Goal: Task Accomplishment & Management: Manage account settings

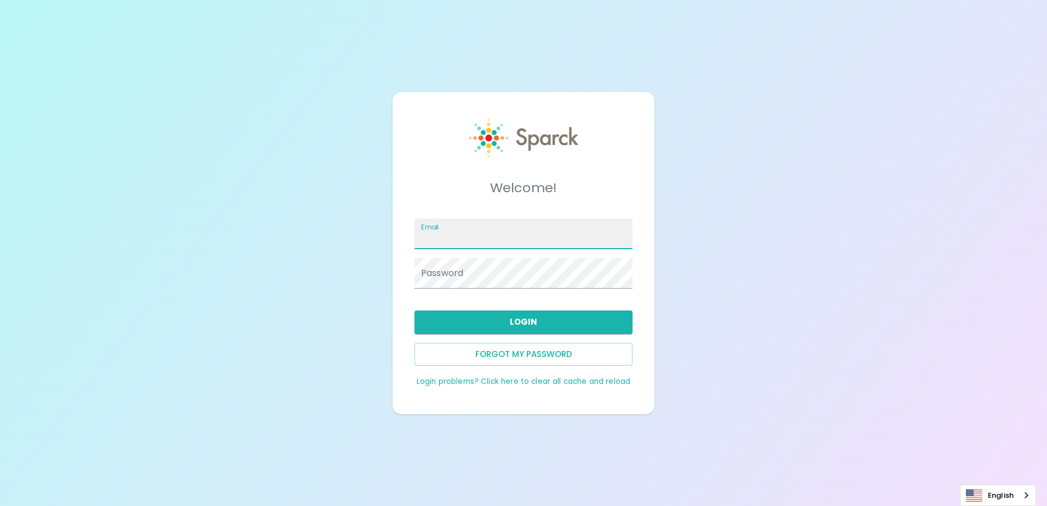
click at [465, 228] on input "Email" at bounding box center [523, 233] width 218 height 31
type input "[EMAIL_ADDRESS][DOMAIN_NAME]"
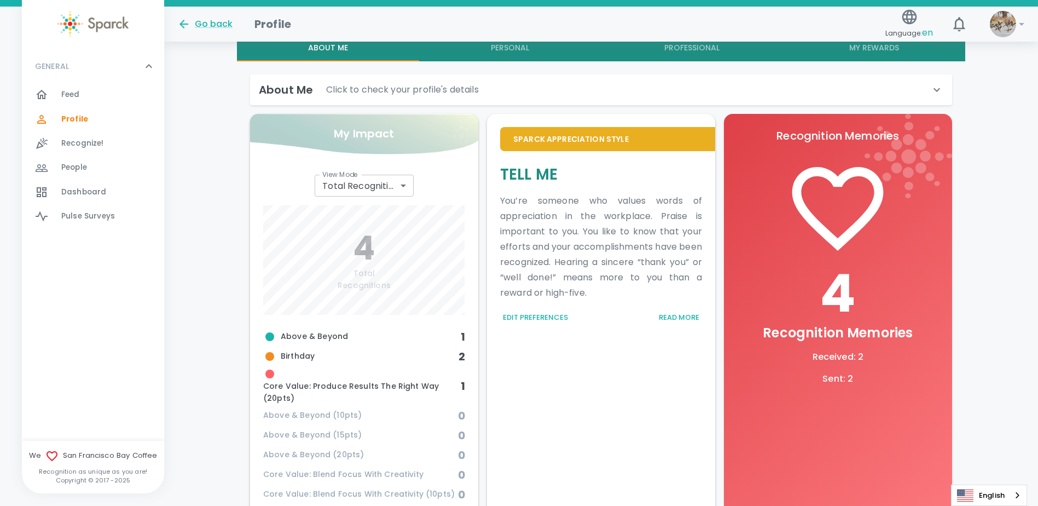
scroll to position [328, 0]
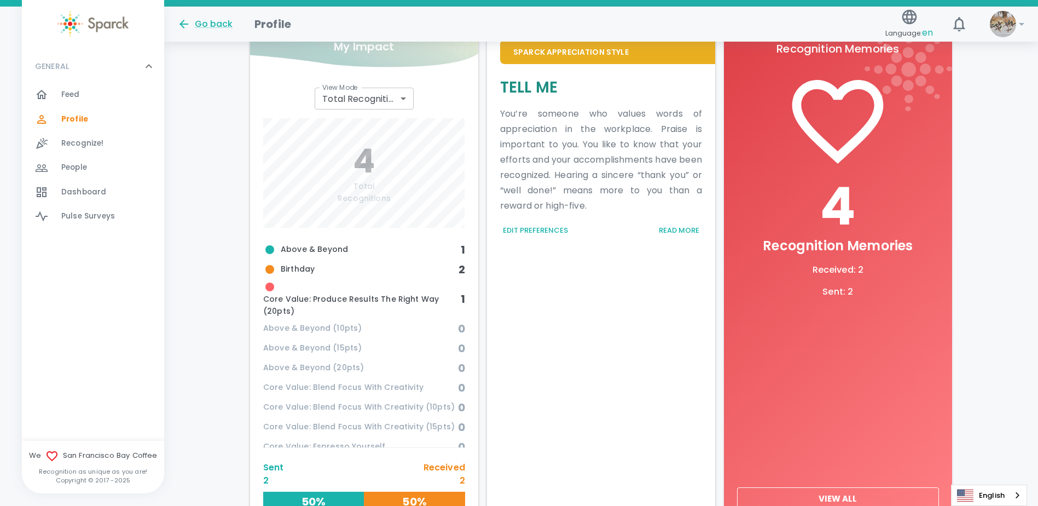
click at [71, 77] on div "GENERAL 0" at bounding box center [93, 66] width 142 height 33
click at [78, 78] on div "GENERAL 0" at bounding box center [93, 66] width 142 height 33
click at [74, 97] on span "Feed" at bounding box center [70, 94] width 19 height 11
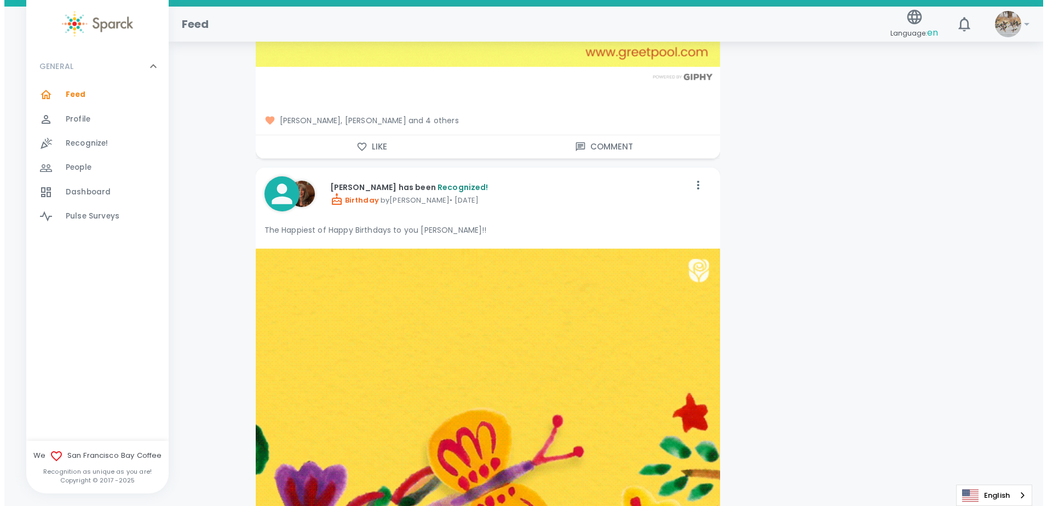
scroll to position [9306, 0]
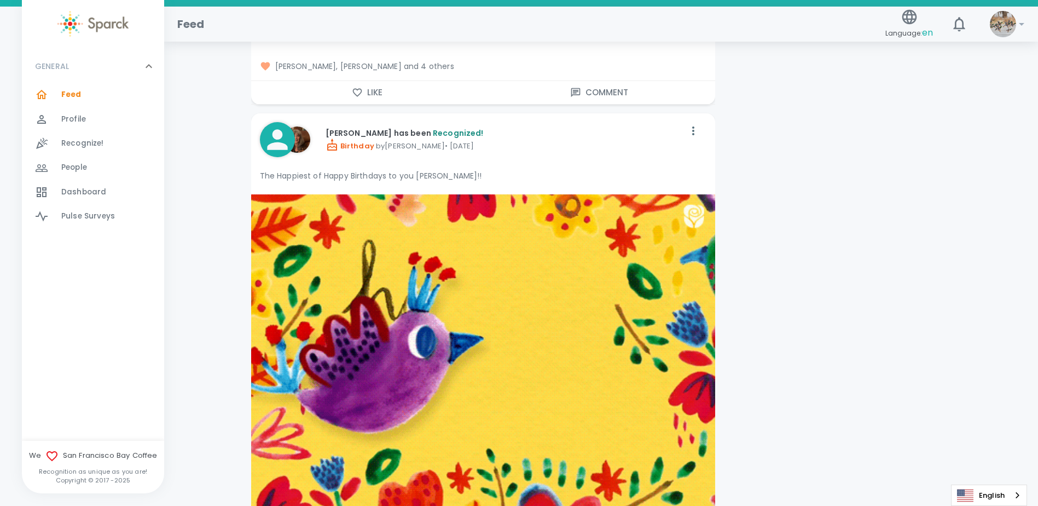
click at [995, 28] on img at bounding box center [1003, 24] width 26 height 26
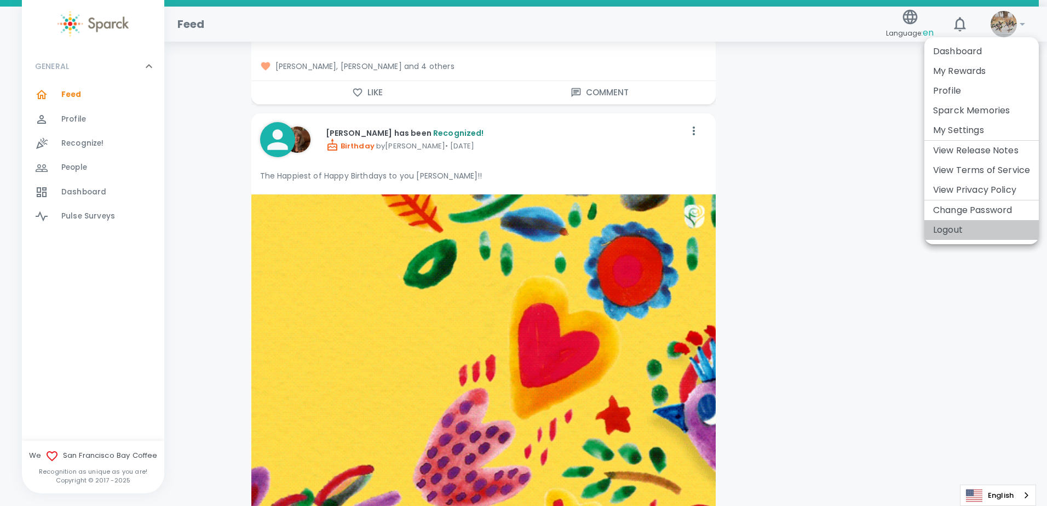
click at [949, 233] on li "Logout" at bounding box center [981, 230] width 114 height 20
